Goal: Transaction & Acquisition: Purchase product/service

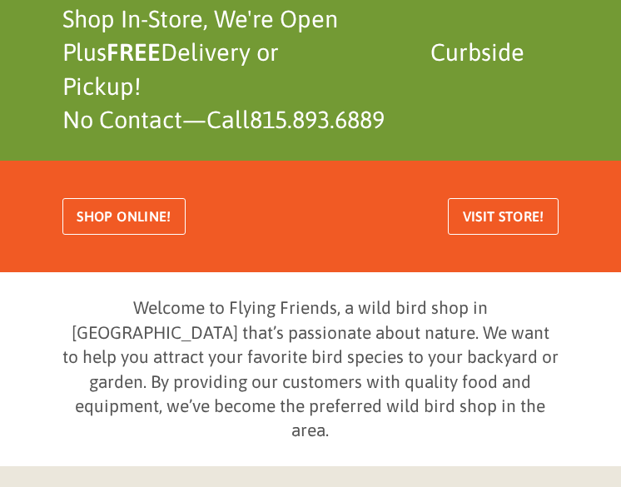
scroll to position [278, 0]
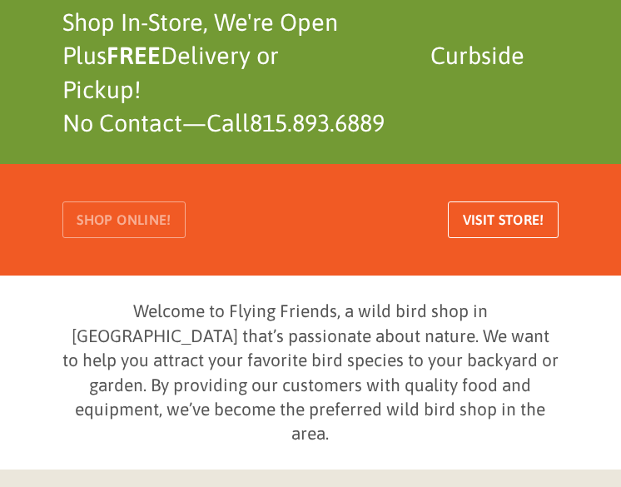
click at [118, 218] on span "Shop Online!" at bounding box center [124, 220] width 94 height 14
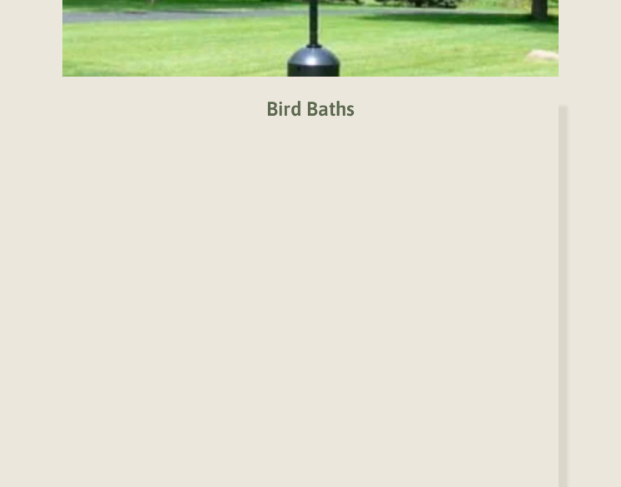
scroll to position [1855, 0]
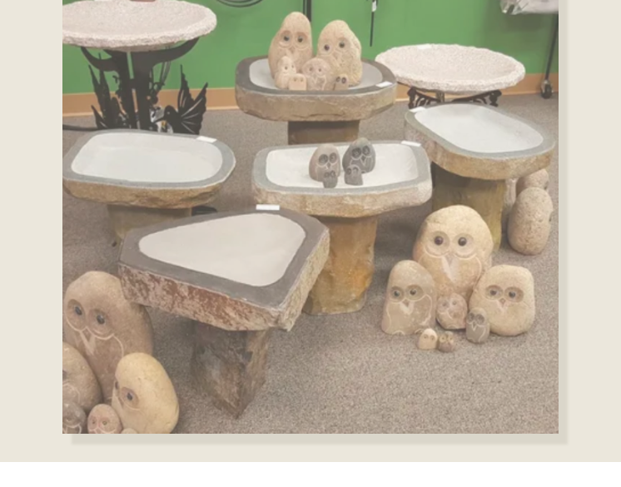
click at [276, 257] on img at bounding box center [310, 212] width 497 height 443
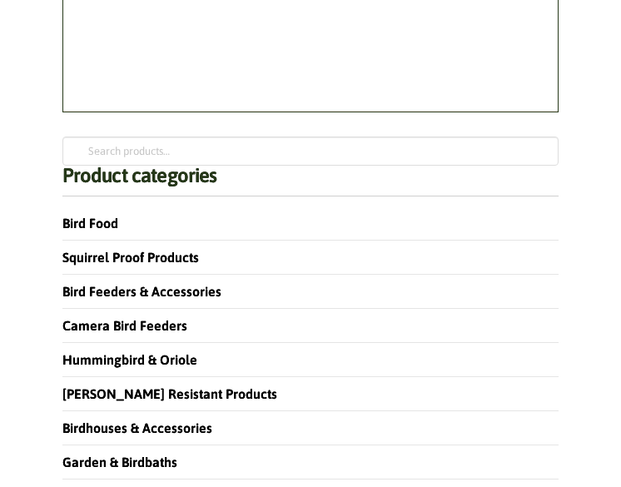
scroll to position [8706, 0]
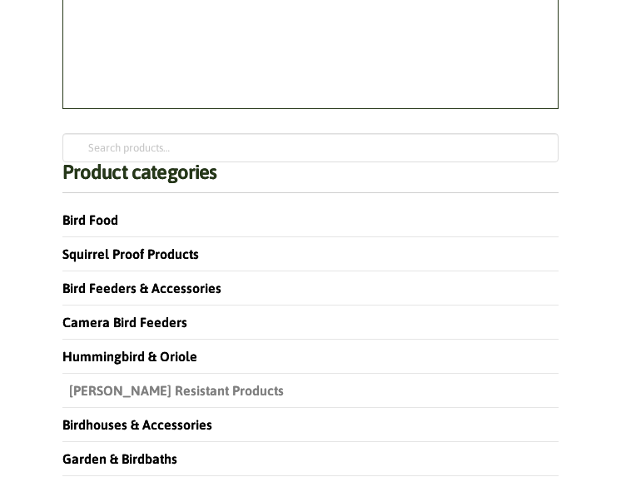
click at [145, 386] on link "[PERSON_NAME] Resistant Products" at bounding box center [172, 390] width 221 height 15
click at [145, 386] on link "Starling Resistant Products" at bounding box center [172, 390] width 221 height 15
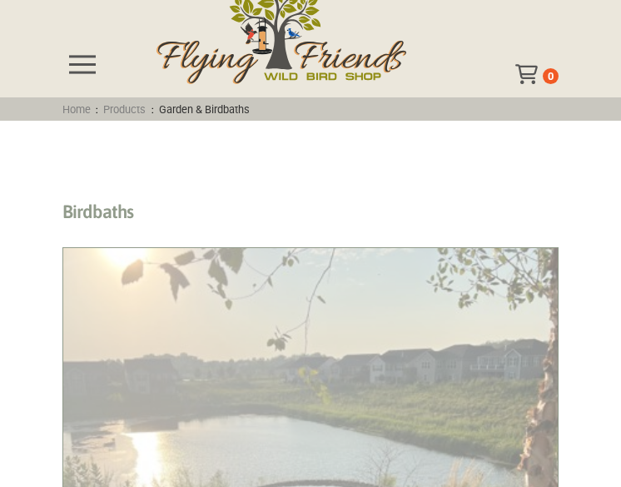
scroll to position [377, 0]
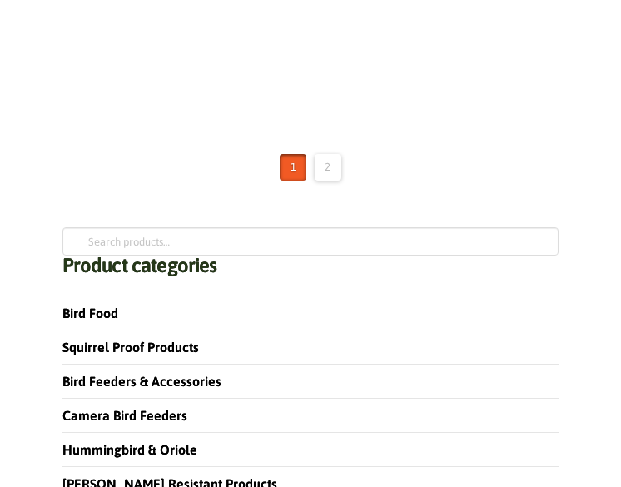
scroll to position [6574, 0]
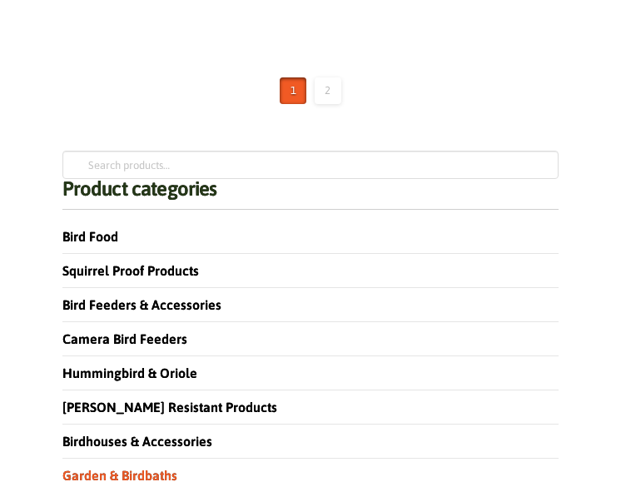
click at [333, 82] on link "2" at bounding box center [328, 90] width 27 height 27
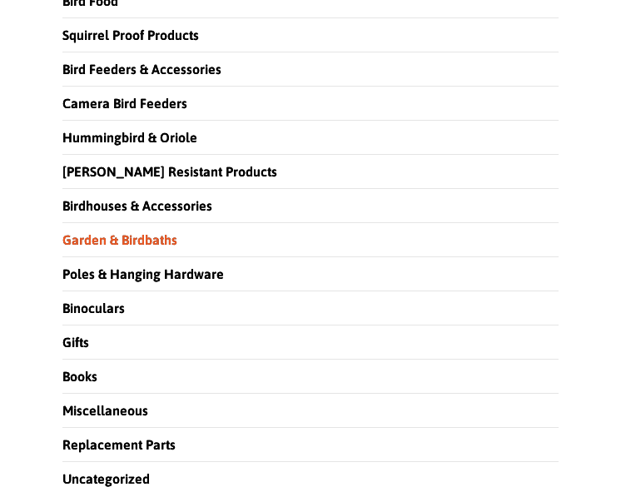
scroll to position [2881, 0]
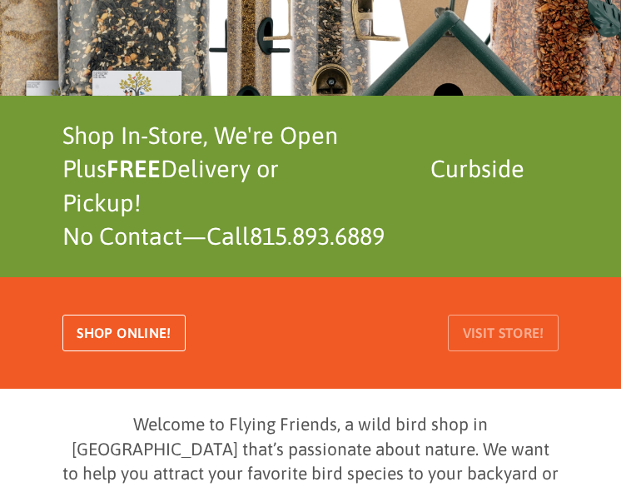
scroll to position [168, 0]
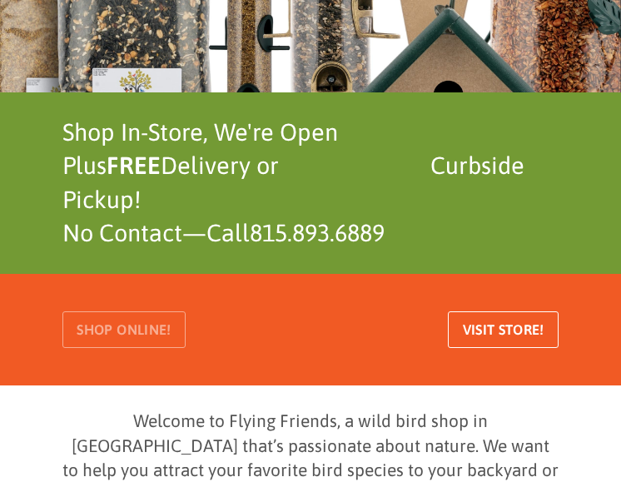
click at [121, 327] on span "Shop Online!" at bounding box center [124, 330] width 94 height 14
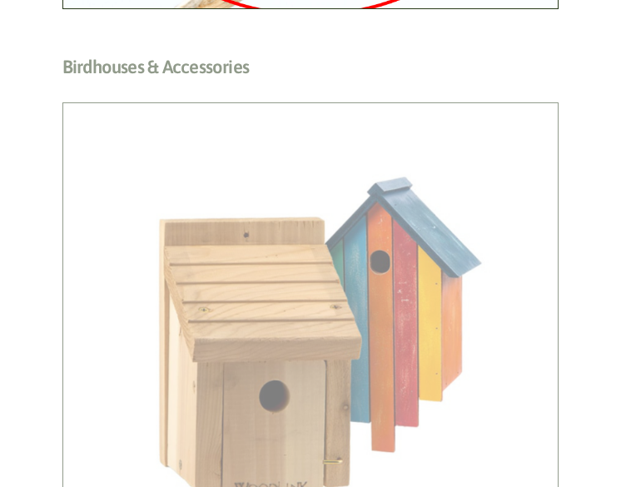
scroll to position [3681, 0]
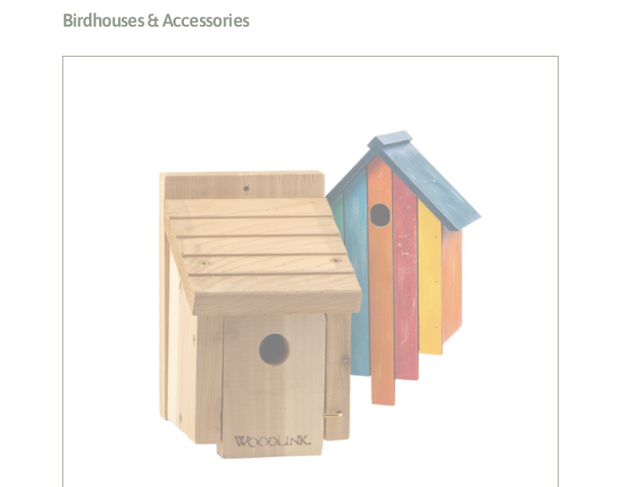
click at [313, 40] on h2 "Birdhouses & Accessories (57)" at bounding box center [310, 24] width 497 height 31
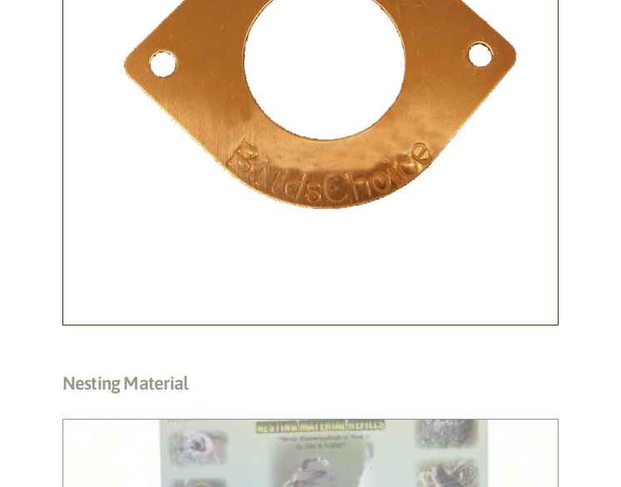
scroll to position [2493, 0]
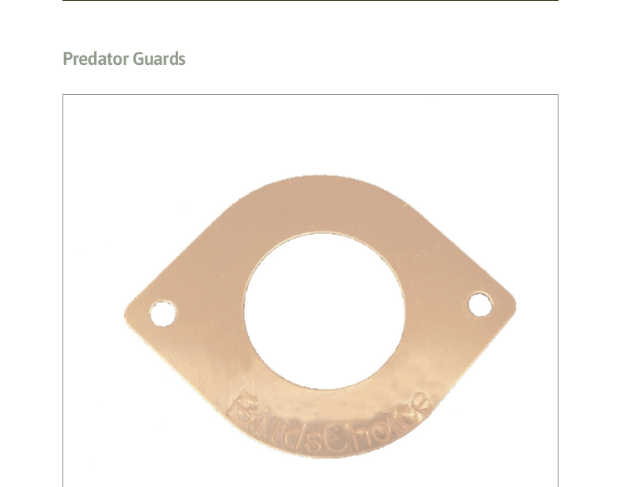
click at [444, 78] on h2 "Predator Guards (7)" at bounding box center [310, 62] width 497 height 31
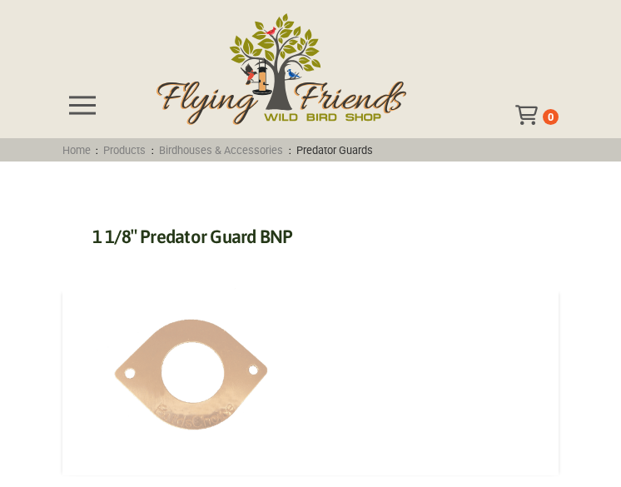
click at [248, 368] on img at bounding box center [187, 381] width 250 height 187
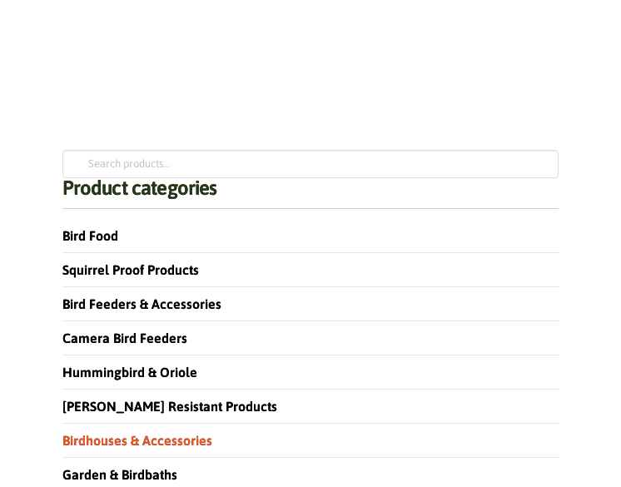
scroll to position [3492, 0]
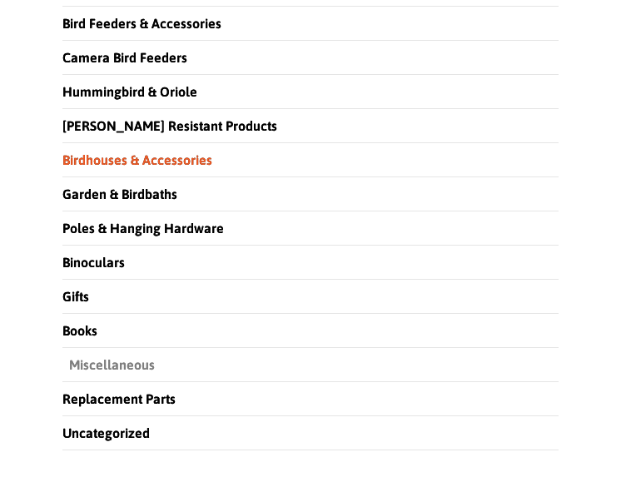
click at [99, 357] on link "Miscellaneous" at bounding box center [108, 364] width 92 height 15
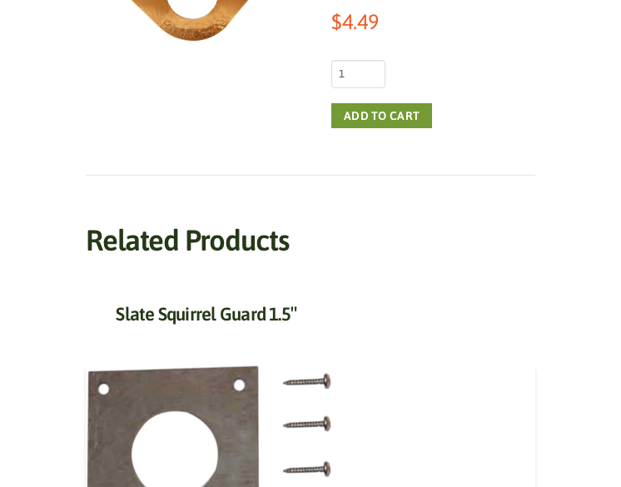
scroll to position [92, 0]
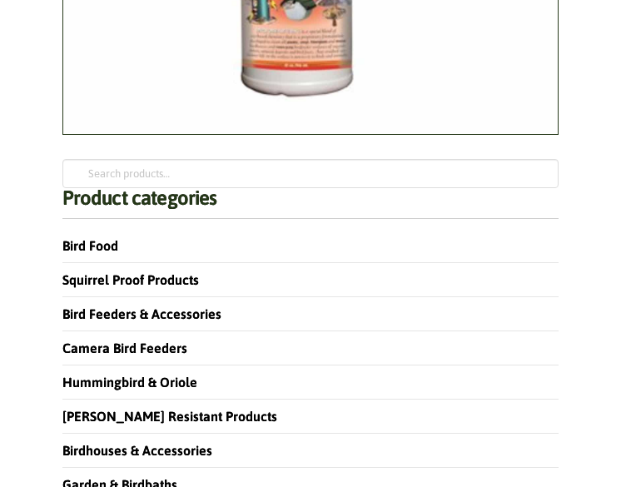
scroll to position [4872, 0]
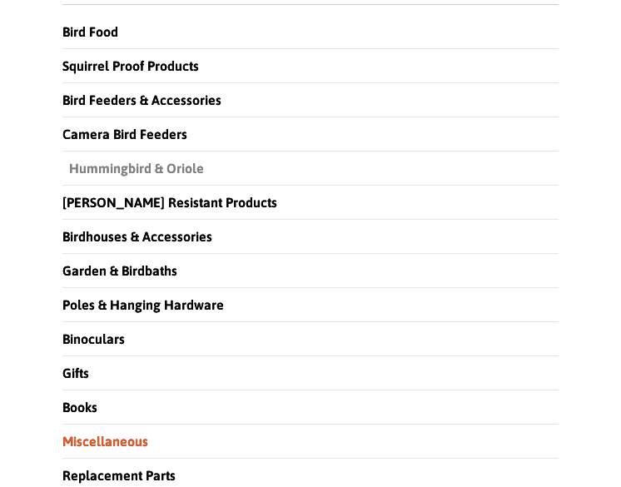
click at [121, 164] on link "Hummingbird & Oriole" at bounding box center [133, 168] width 142 height 15
click at [146, 165] on link "Hummingbird & Oriole" at bounding box center [133, 168] width 142 height 15
click at [147, 163] on link "Hummingbird & Oriole" at bounding box center [133, 168] width 142 height 15
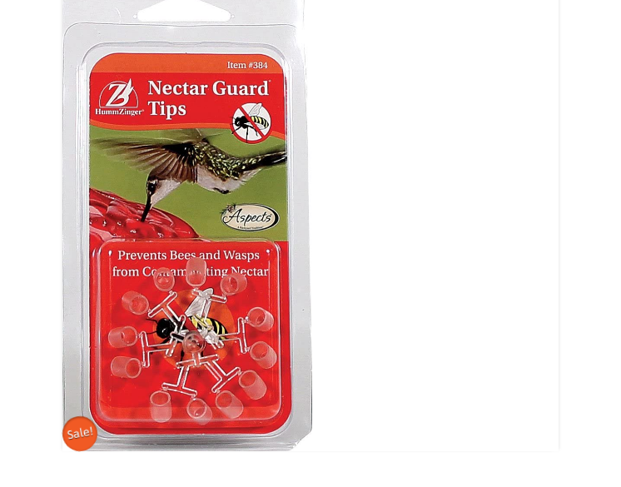
scroll to position [3622, 0]
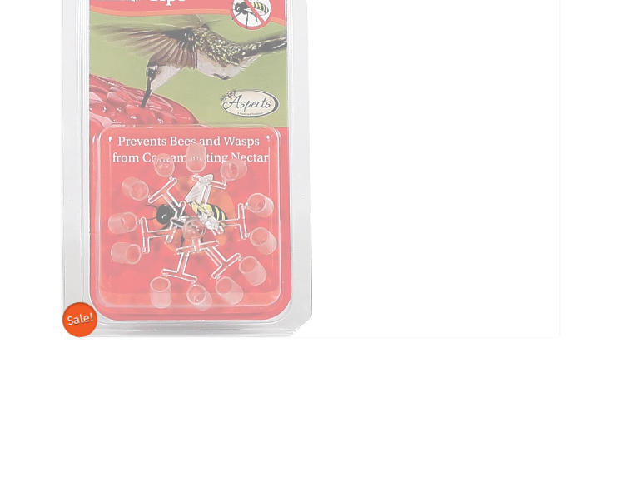
click at [210, 265] on img at bounding box center [187, 98] width 250 height 476
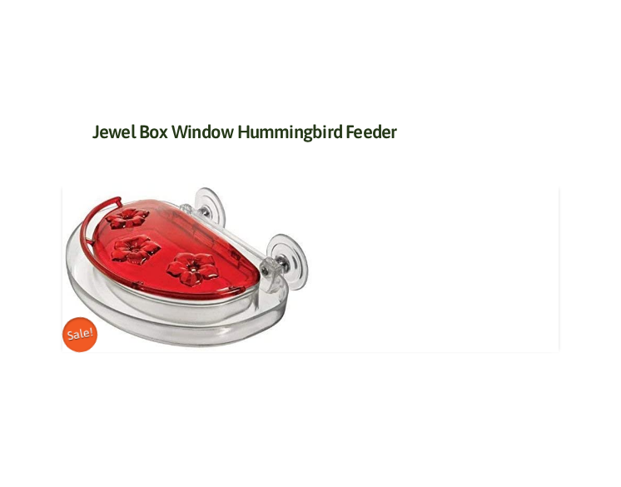
scroll to position [2367, 0]
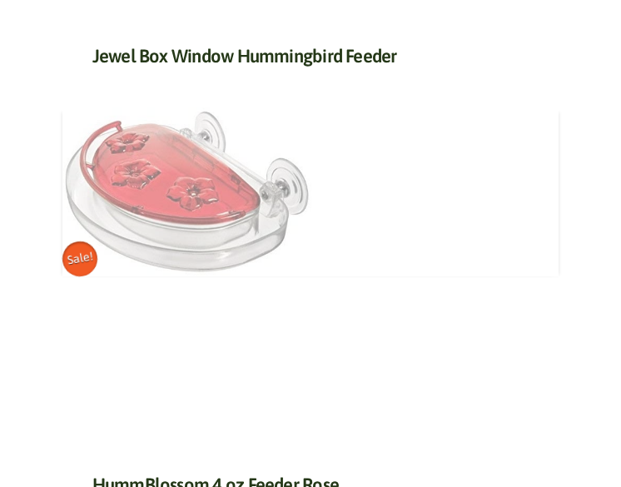
click at [217, 192] on img at bounding box center [187, 191] width 250 height 169
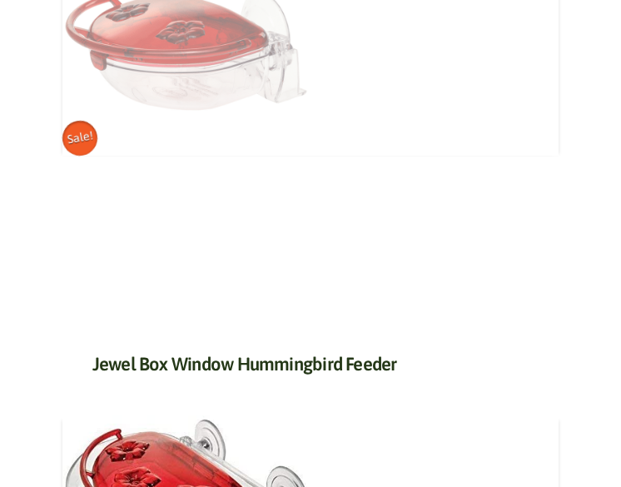
scroll to position [2040, 0]
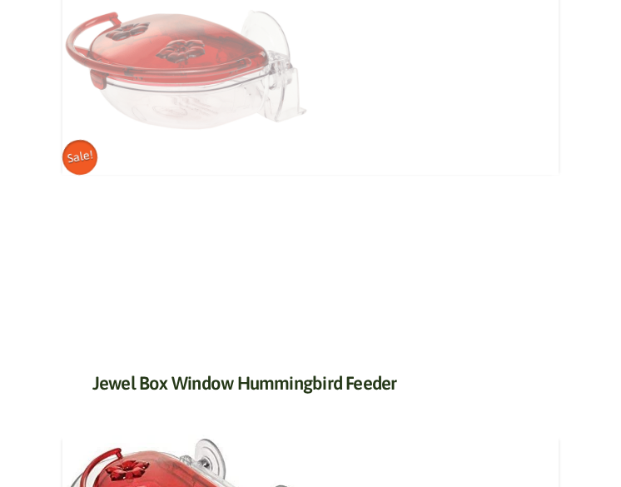
click at [177, 88] on img at bounding box center [187, 59] width 250 height 231
click at [177, 87] on img at bounding box center [187, 59] width 250 height 231
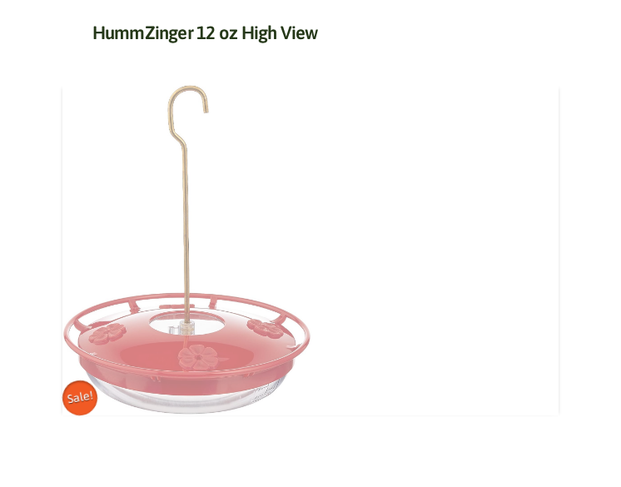
scroll to position [0, 0]
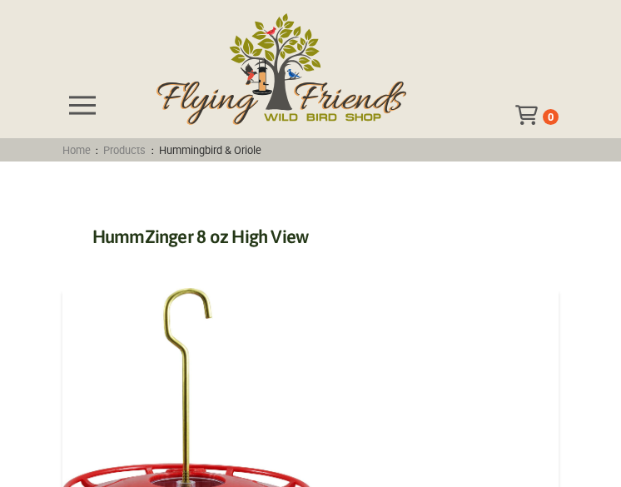
click at [80, 105] on span "Toggle Off Canvas Content" at bounding box center [82, 105] width 27 height 18
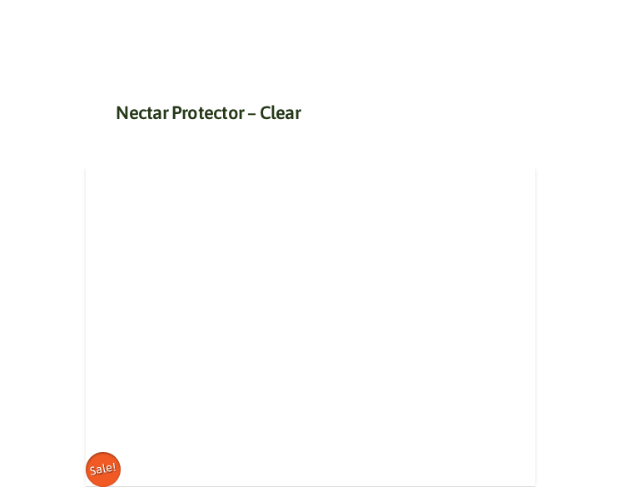
scroll to position [1765, 0]
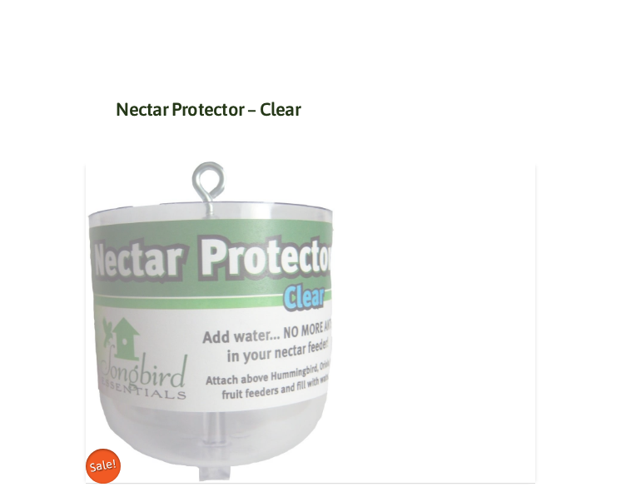
click at [293, 364] on img at bounding box center [211, 322] width 250 height 322
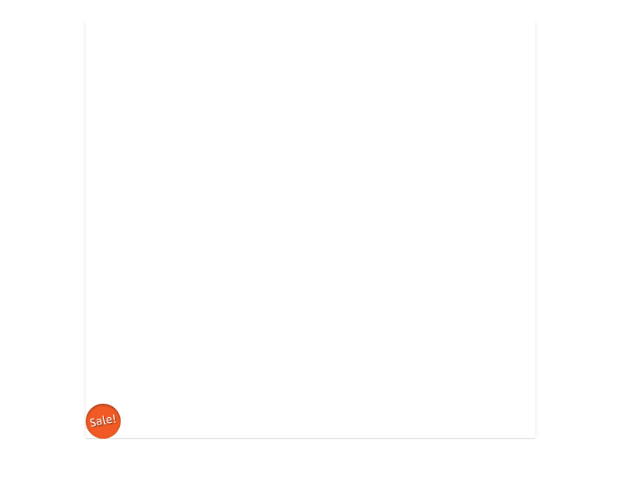
scroll to position [1674, 0]
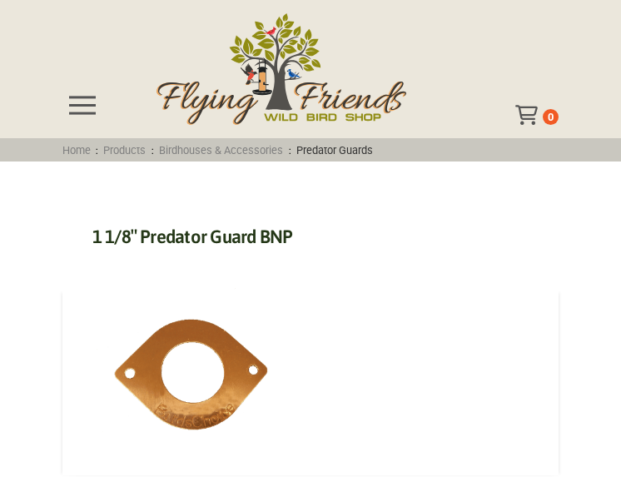
scroll to position [3492, 0]
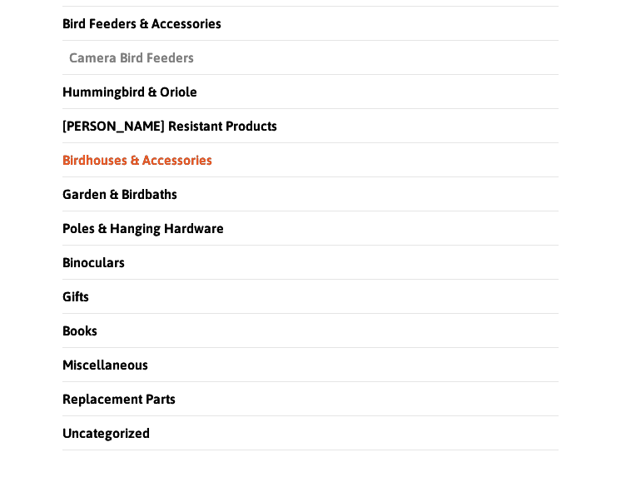
click at [155, 65] on link "Camera Bird Feeders" at bounding box center [128, 57] width 132 height 15
